Goal: Task Accomplishment & Management: Manage account settings

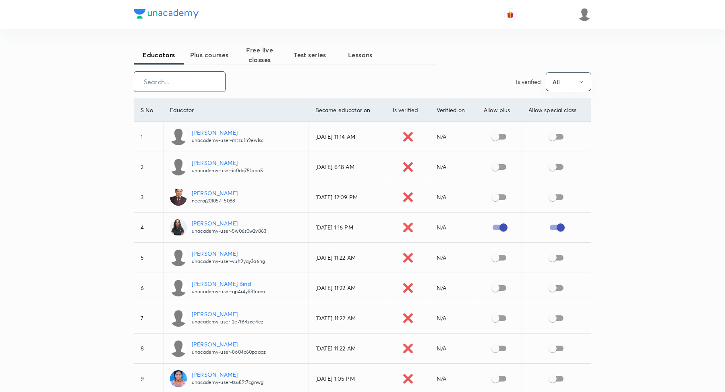
click at [170, 81] on input "text" at bounding box center [179, 81] width 91 height 21
click at [172, 82] on input "text" at bounding box center [179, 81] width 91 height 21
paste input "[EMAIL_ADDRESS][DOMAIN_NAME]"
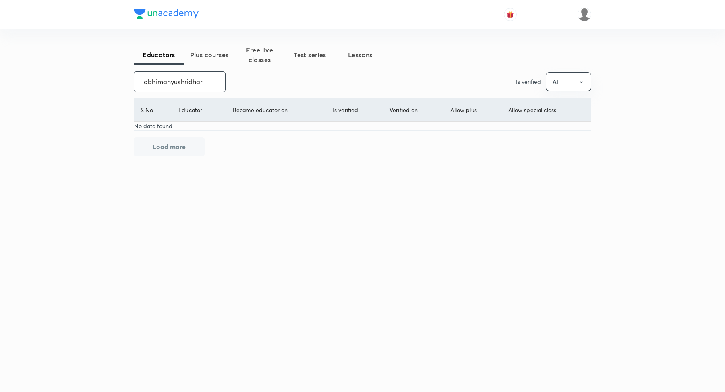
type input "abhimanyushridhar"
click at [212, 55] on span "Plus courses" at bounding box center [209, 55] width 50 height 10
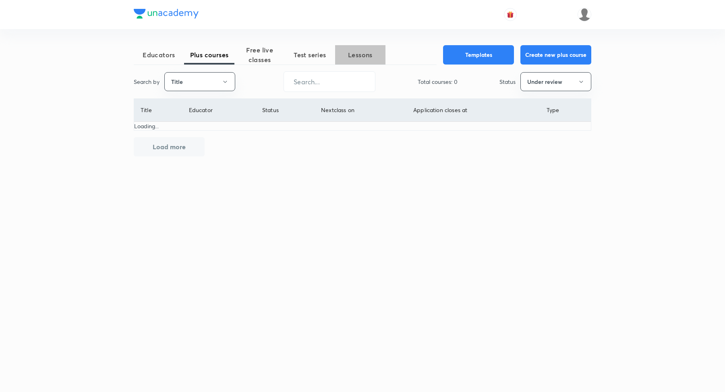
click at [364, 52] on span "Lessons" at bounding box center [360, 55] width 50 height 10
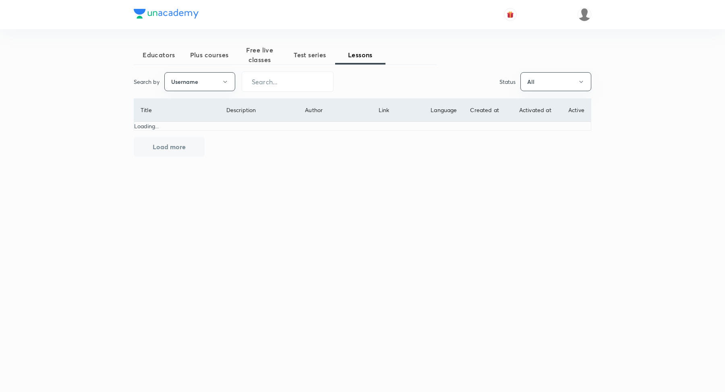
click at [297, 52] on span "Test series" at bounding box center [310, 55] width 50 height 10
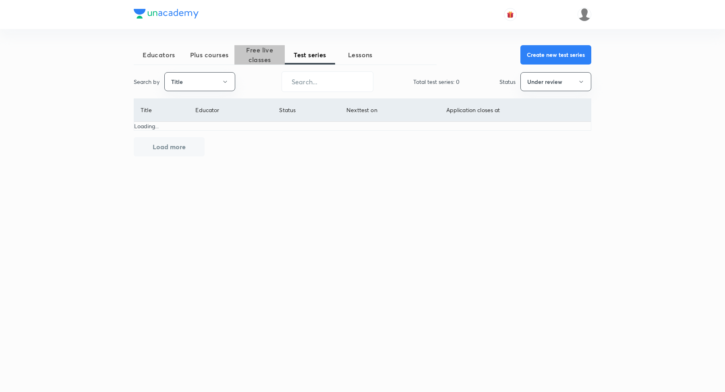
click at [249, 58] on span "Free live classes" at bounding box center [259, 54] width 50 height 19
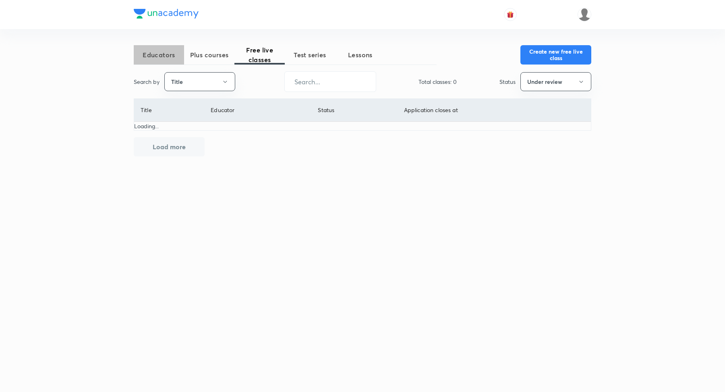
click at [167, 59] on span "Educators" at bounding box center [159, 55] width 50 height 10
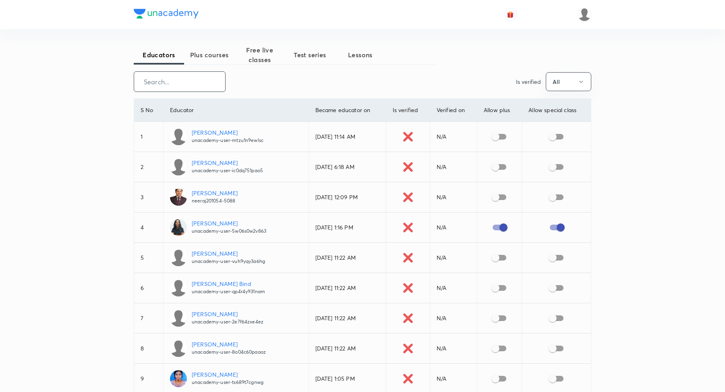
click at [187, 81] on input "text" at bounding box center [179, 81] width 91 height 21
paste input "[EMAIL_ADDRESS][DOMAIN_NAME]"
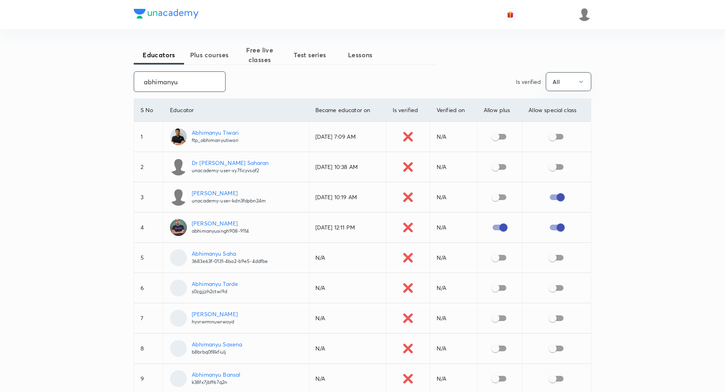
type input "abhimanyu"
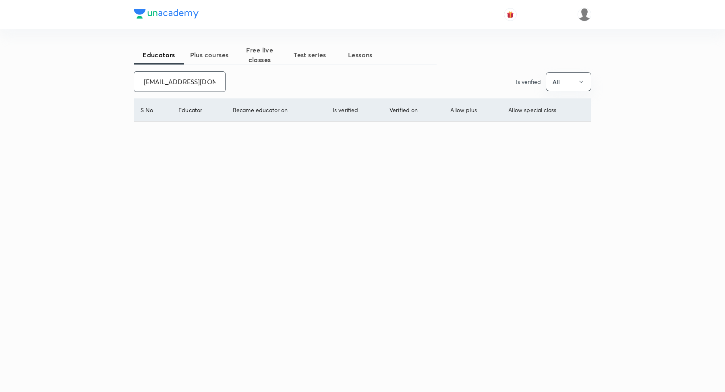
scroll to position [0, 9]
type input "[EMAIL_ADDRESS][DOMAIN_NAME]"
click at [204, 86] on input "[EMAIL_ADDRESS][DOMAIN_NAME]" at bounding box center [179, 81] width 91 height 21
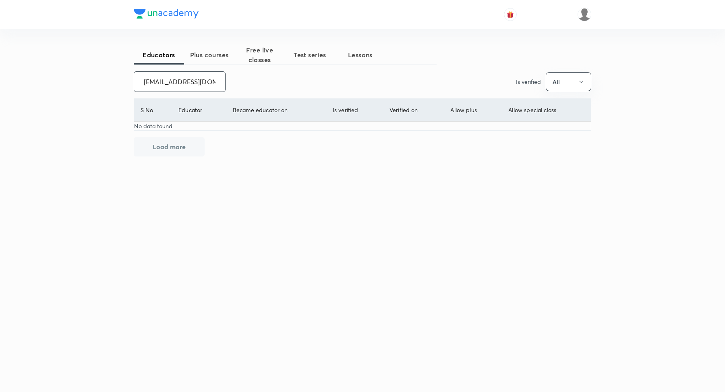
click at [204, 86] on input "[EMAIL_ADDRESS][DOMAIN_NAME]" at bounding box center [179, 81] width 91 height 21
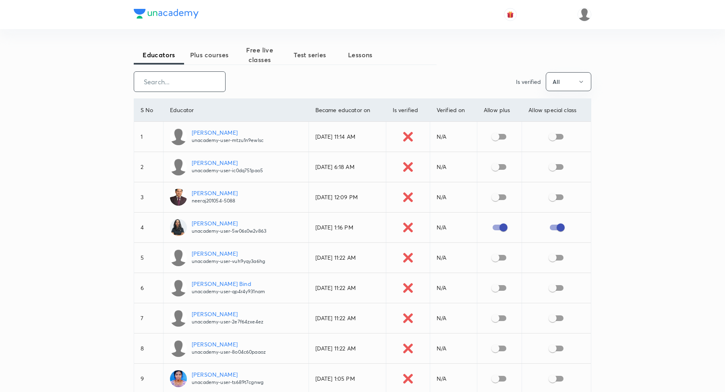
paste input "unacademy-user-D9XBS3Q9XL3Q"
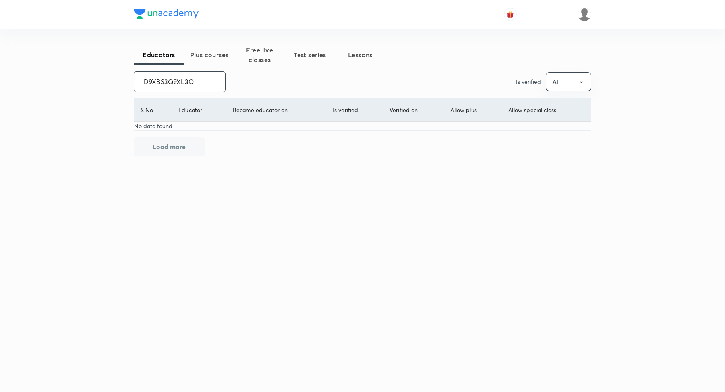
type input "D9XBS3Q9XL3Q"
click at [191, 85] on input "D9XBS3Q9XL3Q" at bounding box center [179, 81] width 91 height 21
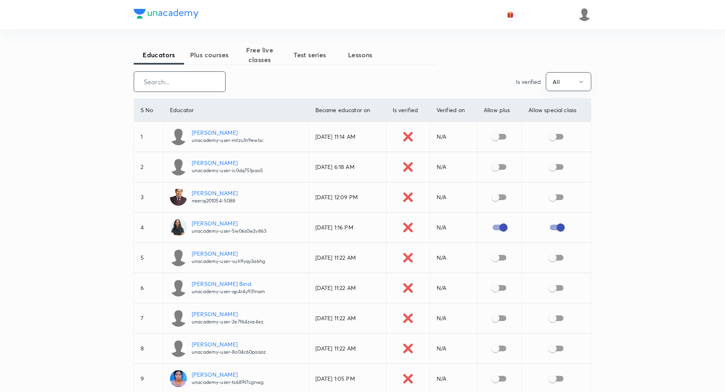
click at [172, 83] on input "text" at bounding box center [179, 81] width 91 height 21
paste input "[EMAIL_ADDRESS][DOMAIN_NAME]"
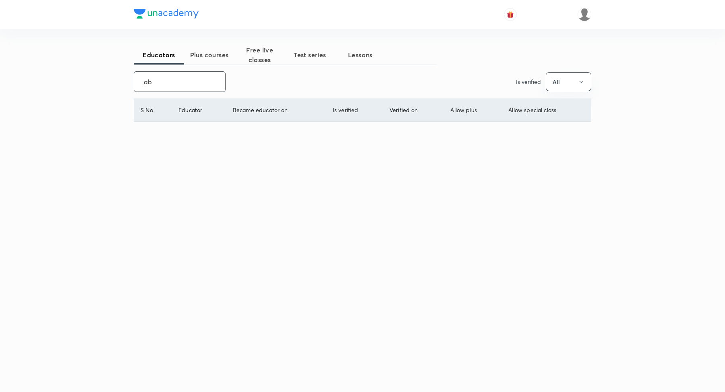
type input "a"
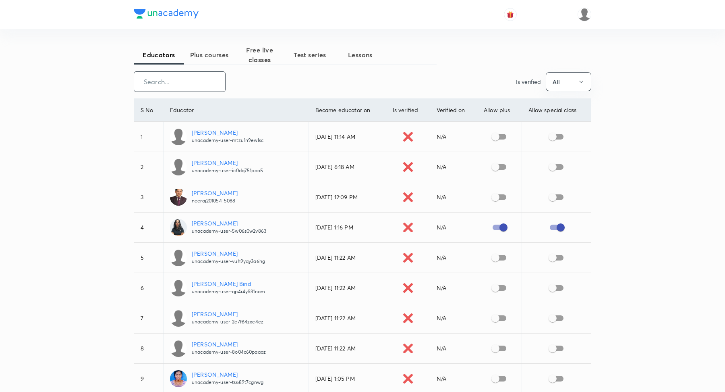
click at [170, 84] on input "text" at bounding box center [179, 81] width 91 height 21
paste input "unacademy-user-D9XBS3Q9XL3Q"
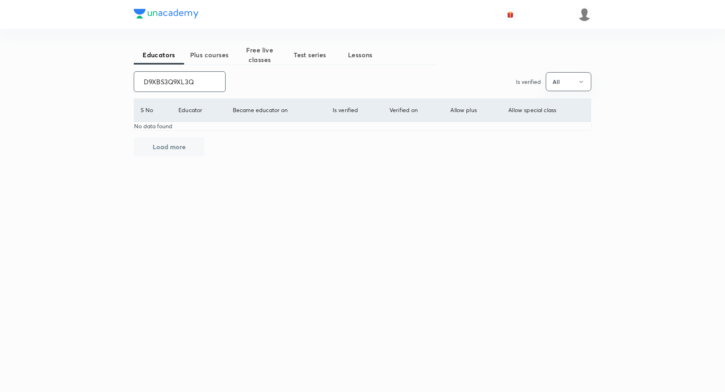
type input "D9XBS3Q9XL3Q"
